Goal: Task Accomplishment & Management: Manage account settings

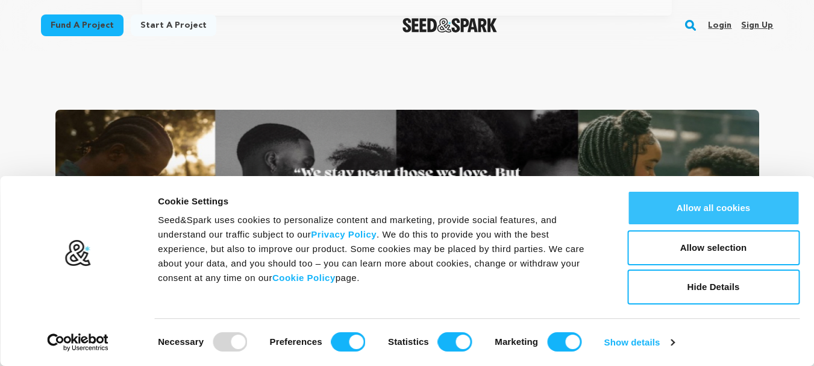
scroll to position [0, 213]
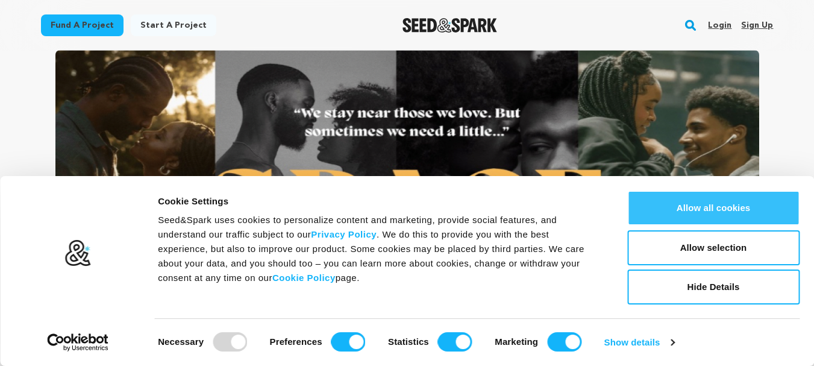
click at [719, 210] on button "Allow all cookies" at bounding box center [713, 207] width 172 height 35
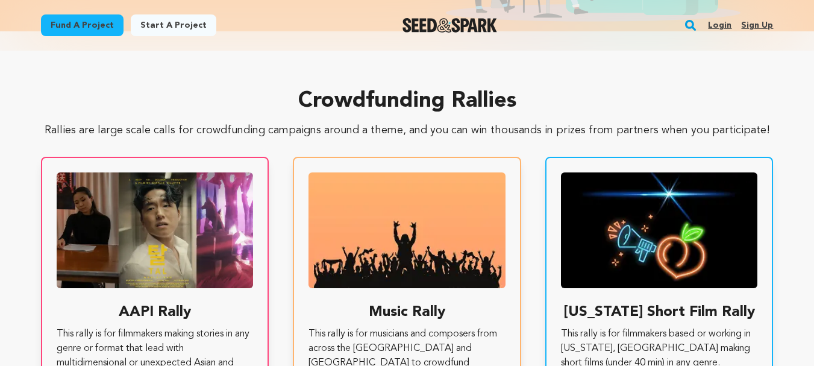
scroll to position [2049, 0]
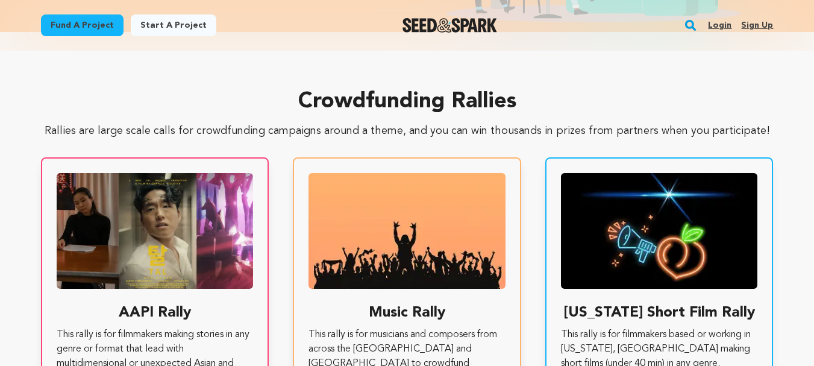
click at [740, 17] on div "Login Sign up" at bounding box center [735, 25] width 75 height 31
click at [756, 17] on link "Sign up" at bounding box center [757, 25] width 32 height 19
click at [757, 19] on link "Sign up" at bounding box center [757, 25] width 32 height 19
click at [760, 23] on link "Sign up" at bounding box center [757, 25] width 32 height 19
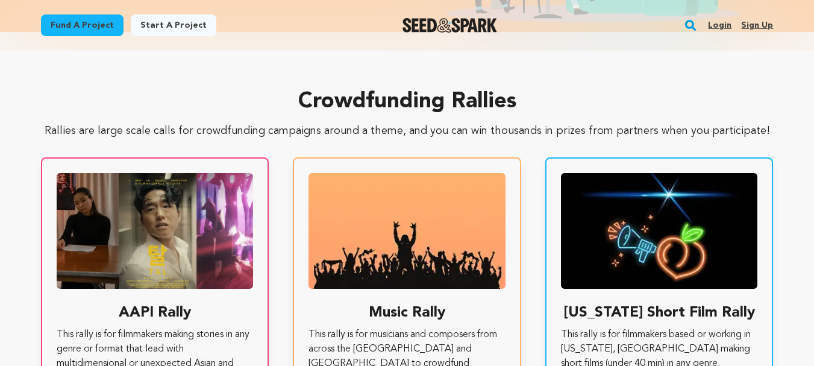
click at [755, 24] on link "Sign up" at bounding box center [757, 25] width 32 height 19
drag, startPoint x: 755, startPoint y: 25, endPoint x: 751, endPoint y: 48, distance: 22.7
click at [755, 26] on link "Sign up" at bounding box center [757, 25] width 32 height 19
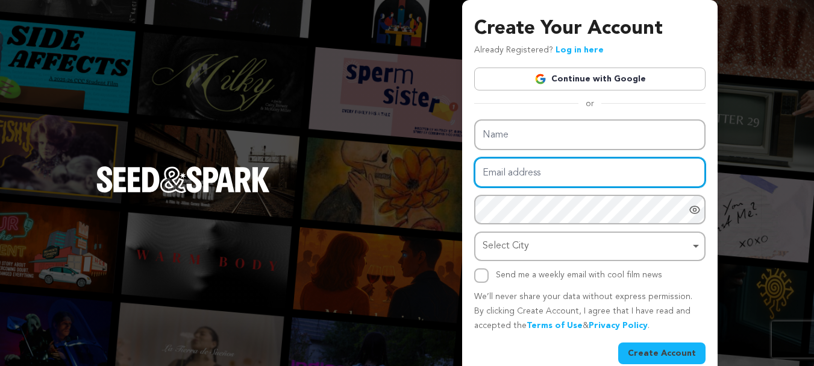
type input "shaan142003@gmail.com"
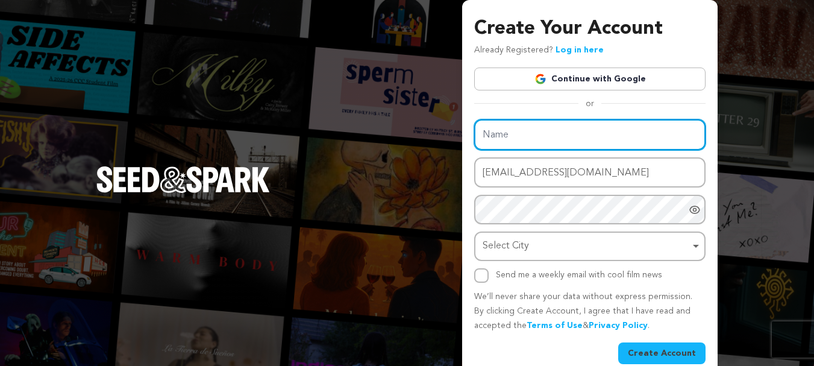
click at [553, 139] on input "Name" at bounding box center [589, 134] width 231 height 31
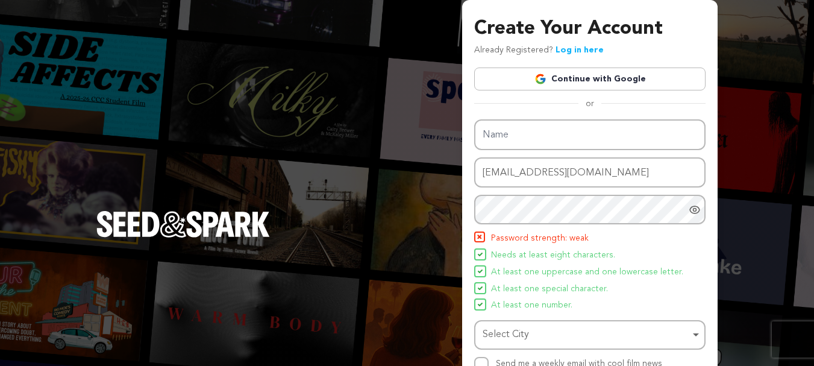
drag, startPoint x: 739, startPoint y: 203, endPoint x: 710, endPoint y: 287, distance: 88.8
click at [739, 203] on div "Create Your Account Already Registered? Log in here Continue with Google or eyJ…" at bounding box center [407, 236] width 814 height 472
click at [196, 61] on div "Create Your Account Already Registered? Log in here Continue with Google or eyJ…" at bounding box center [407, 236] width 814 height 472
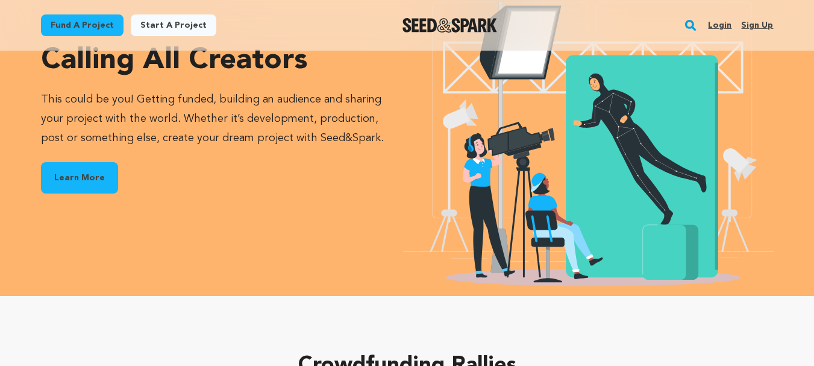
click at [716, 27] on link "Login" at bounding box center [720, 25] width 24 height 19
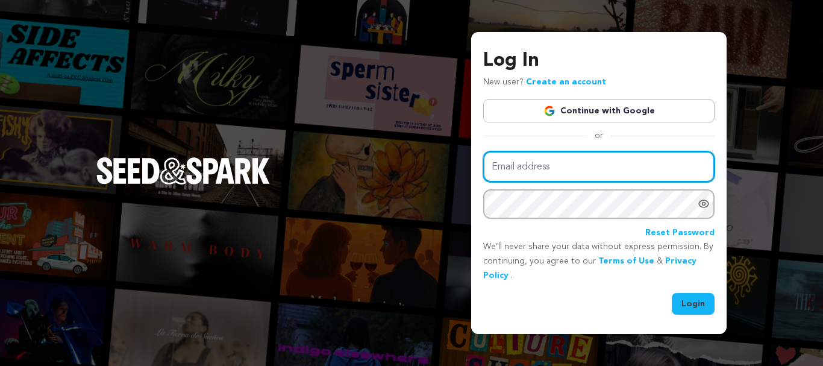
type input "shaan142003@gmail.com"
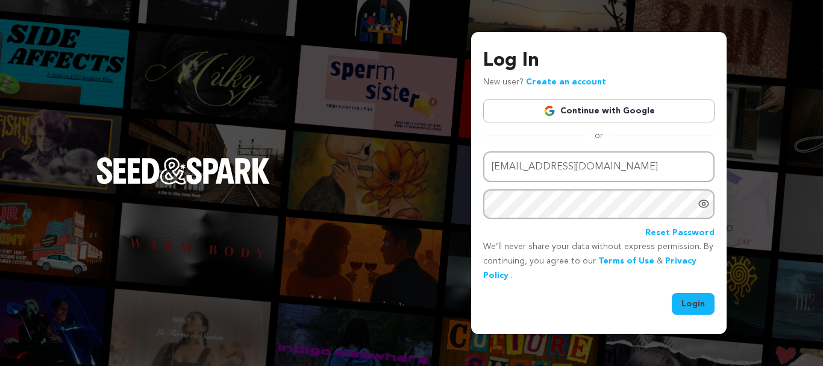
click at [688, 309] on button "Login" at bounding box center [693, 304] width 43 height 22
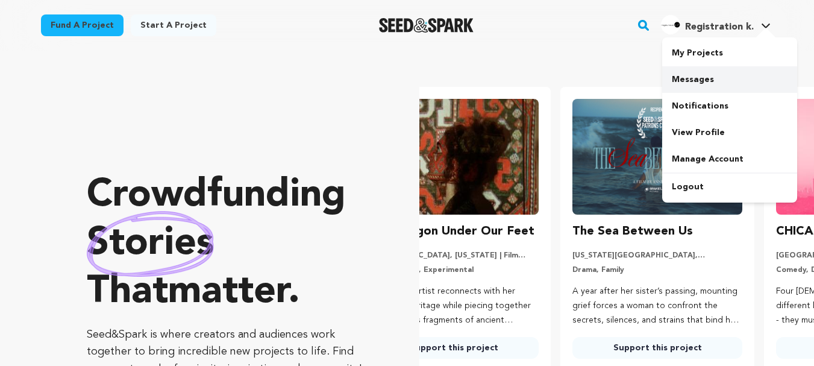
scroll to position [0, 213]
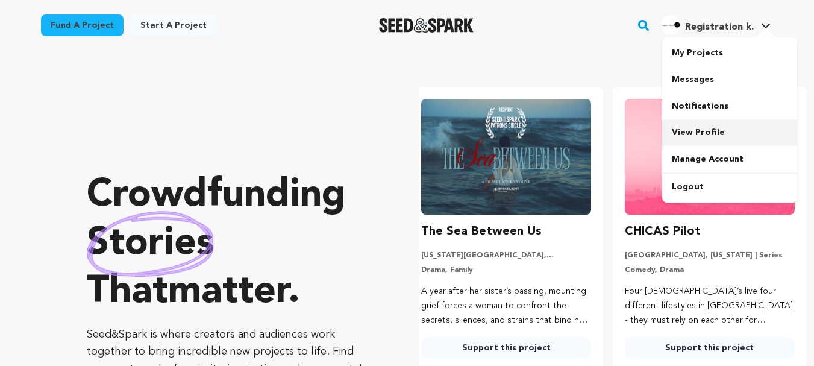
click at [700, 125] on link "View Profile" at bounding box center [729, 132] width 135 height 27
